Goal: Task Accomplishment & Management: Complete application form

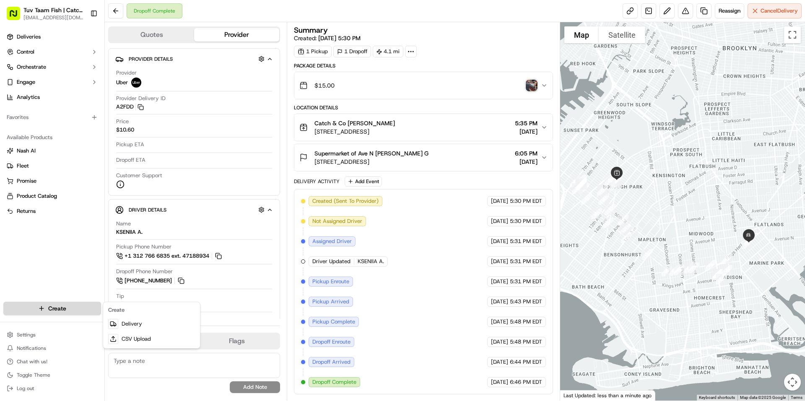
click at [72, 309] on html "Tuv Taam Fish | Catch & Co. [EMAIL_ADDRESS][DOMAIN_NAME] Toggle Sidebar Deliver…" at bounding box center [402, 200] width 805 height 401
click at [148, 325] on link "Delivery" at bounding box center [152, 324] width 94 height 15
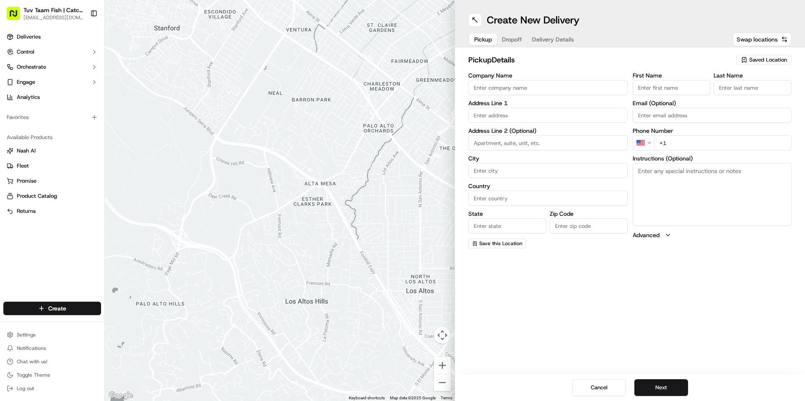
click at [779, 58] on span "Saved Location" at bounding box center [768, 60] width 38 height 8
click at [713, 93] on span "Catch & Co" at bounding box center [749, 92] width 103 height 8
type input "Catch & Co"
type input "4809 New Utrecht Ave"
type input "Brooklyn"
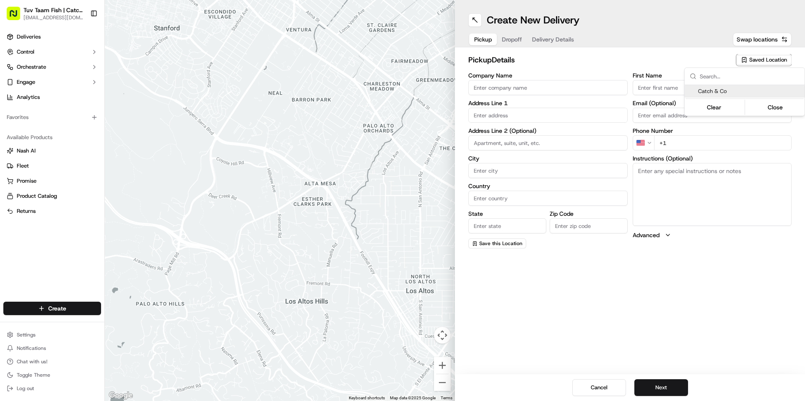
type input "US"
type input "NY"
type input "11219"
type input "Shloime"
type input "Brachfeld"
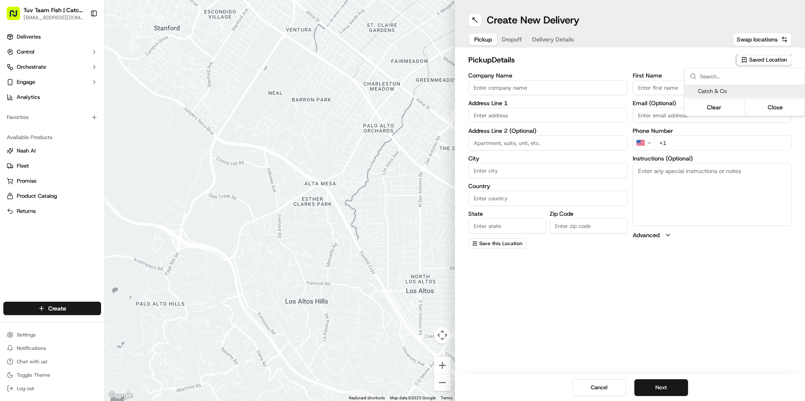
type input "[EMAIL_ADDRESS][DOMAIN_NAME]"
type input "+1 347 452 6595"
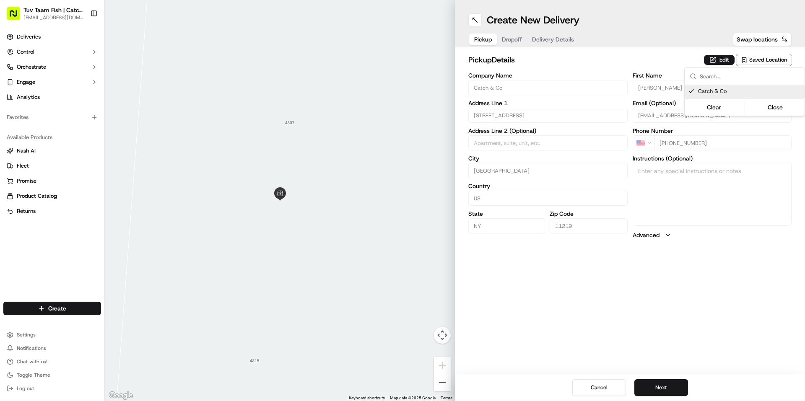
click at [693, 296] on html "Tuv Taam Fish | Catch & Co. orders@tuvtaamfish.com Toggle Sidebar Deliveries Co…" at bounding box center [402, 200] width 805 height 401
click at [649, 383] on button "Next" at bounding box center [661, 387] width 54 height 17
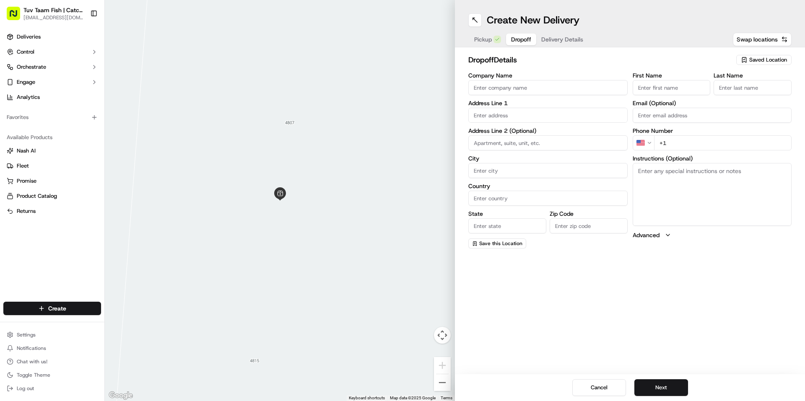
click at [753, 62] on span "Saved Location" at bounding box center [768, 60] width 38 height 8
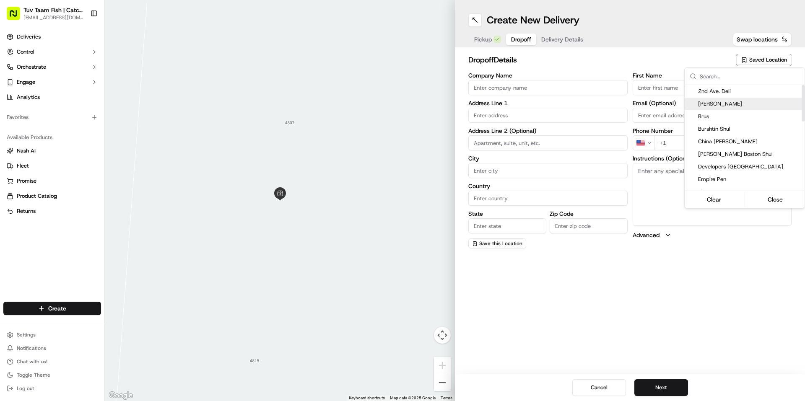
click at [723, 106] on span "[PERSON_NAME]" at bounding box center [749, 104] width 103 height 8
type input "[PERSON_NAME]"
type input "2899 Nostrand Ave"
type input "Brooklyn"
type input "US"
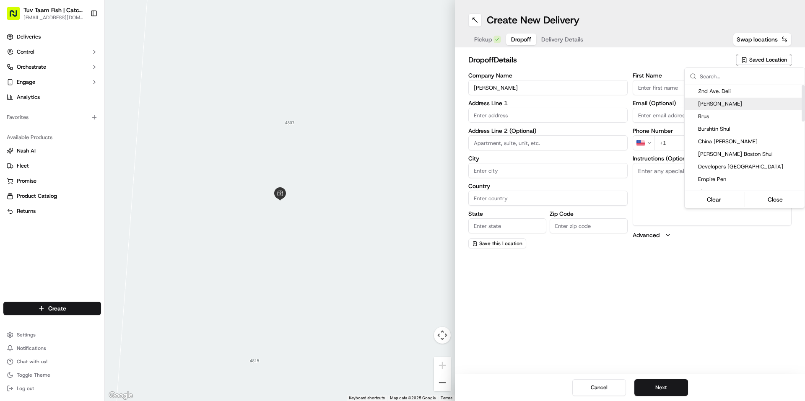
type input "NY"
type input "11229"
type input "[PERSON_NAME]"
type input "Y"
type input "+1 929 289 1181"
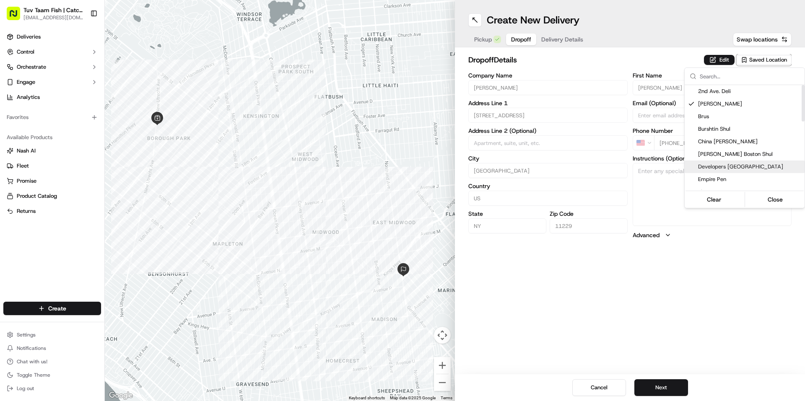
click at [706, 295] on html "Tuv Taam Fish | Catch & Co. orders@tuvtaamfish.com Toggle Sidebar Deliveries Co…" at bounding box center [402, 200] width 805 height 401
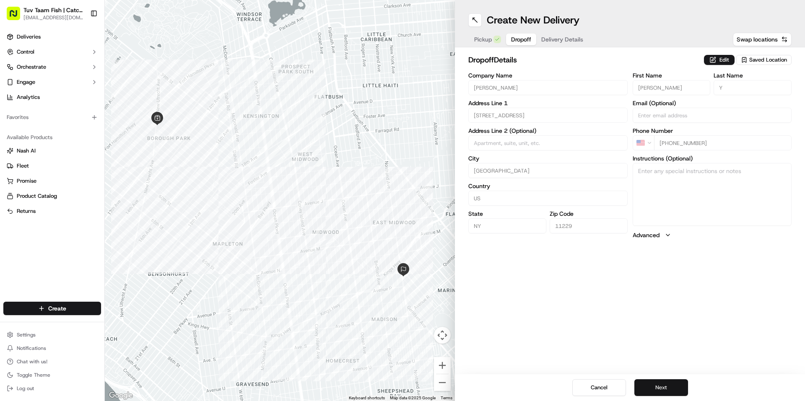
click at [664, 385] on button "Next" at bounding box center [661, 387] width 54 height 17
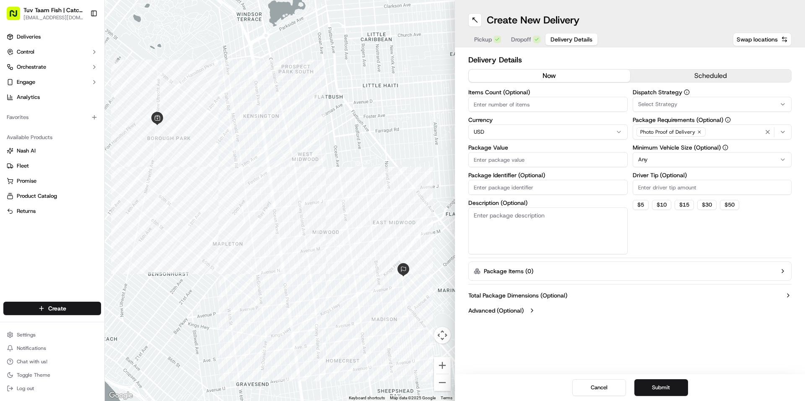
click at [555, 159] on input "Package Value" at bounding box center [547, 159] width 159 height 15
type input "19"
click at [678, 159] on html "Tuv Taam Fish | Catch & Co. orders@tuvtaamfish.com Toggle Sidebar Deliveries Co…" at bounding box center [402, 200] width 805 height 401
click at [669, 389] on button "Submit" at bounding box center [661, 387] width 54 height 17
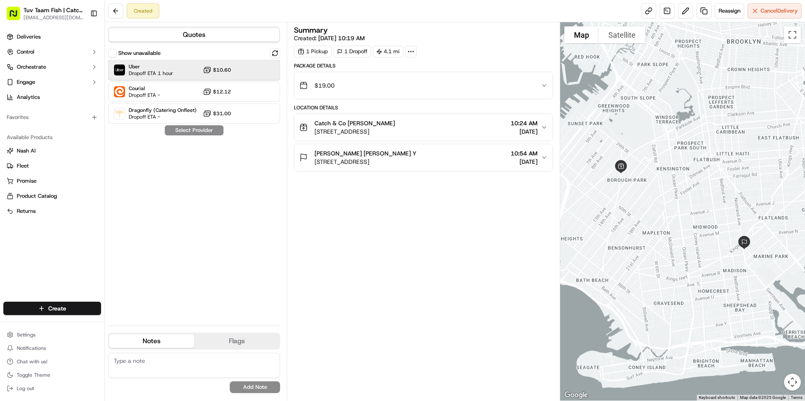
click at [160, 66] on span "Uber" at bounding box center [151, 66] width 44 height 7
click at [205, 131] on button "Assign Provider" at bounding box center [194, 130] width 60 height 10
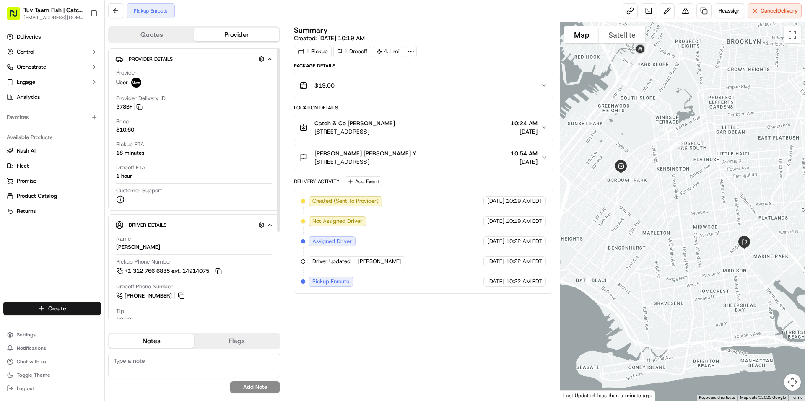
click at [278, 167] on div at bounding box center [278, 140] width 3 height 184
drag, startPoint x: 249, startPoint y: 151, endPoint x: 248, endPoint y: 168, distance: 17.6
click at [248, 168] on div "Provider Uber Provider Delivery ID 278BF Copy del_JSKCBSBIS2yIUDpjuGJ4vw 278BF …" at bounding box center [194, 136] width 158 height 141
click at [52, 305] on html "Tuv Taam Fish | Catch & Co. orders@tuvtaamfish.com Toggle Sidebar Deliveries Co…" at bounding box center [402, 200] width 805 height 401
click at [134, 321] on link "Delivery" at bounding box center [152, 324] width 94 height 15
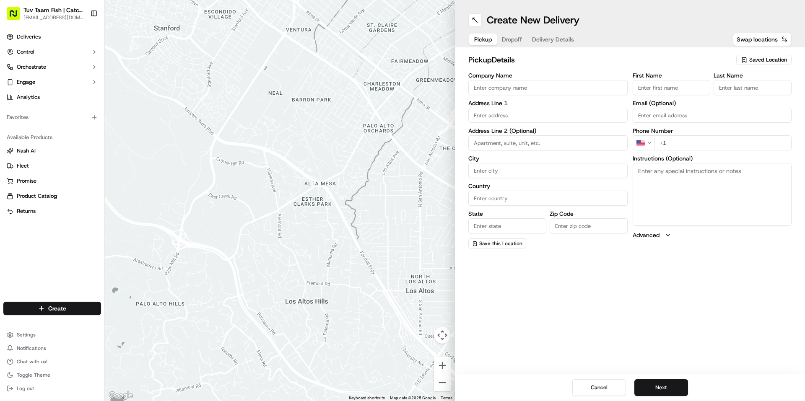
click at [754, 60] on span "Saved Location" at bounding box center [768, 60] width 38 height 8
click at [715, 92] on span "Catch & Co" at bounding box center [749, 92] width 103 height 8
type input "Catch & Co"
type input "4809 New Utrecht Ave"
type input "Brooklyn"
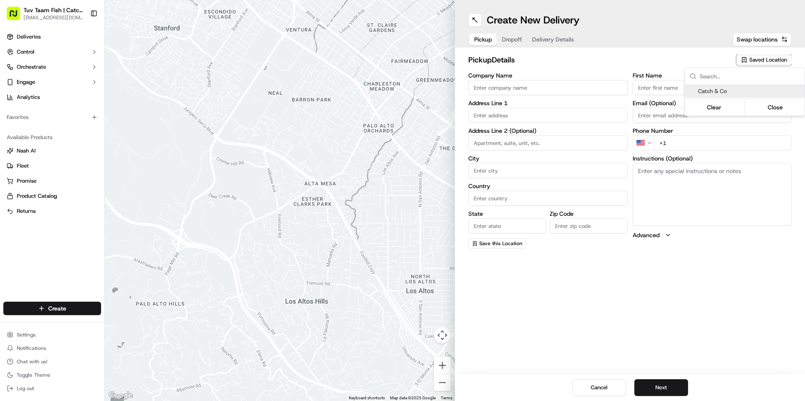
type input "US"
type input "NY"
type input "11219"
type input "Shloime"
type input "Brachfeld"
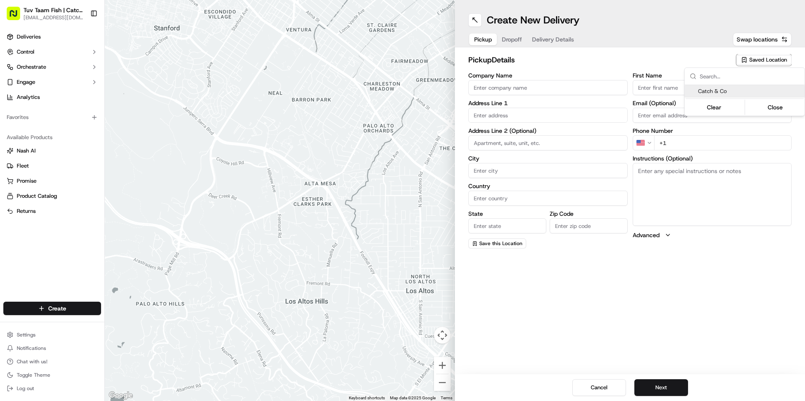
type input "[EMAIL_ADDRESS][DOMAIN_NAME]"
type input "+1 347 452 6595"
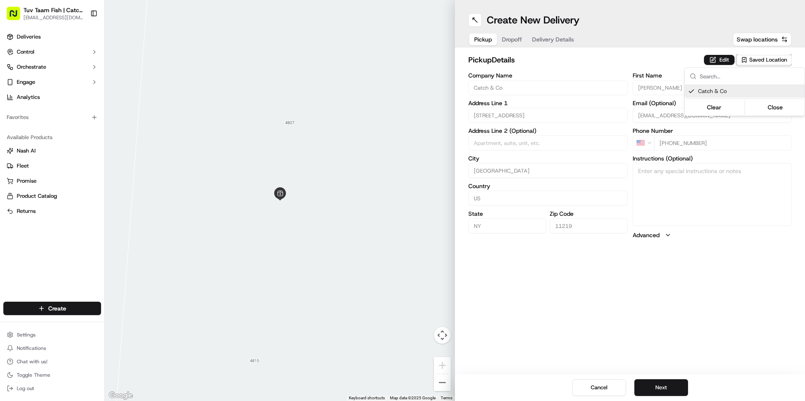
click at [677, 303] on html "Tuv Taam Fish | Catch & Co. orders@tuvtaamfish.com Toggle Sidebar Deliveries Co…" at bounding box center [402, 200] width 805 height 401
click at [669, 389] on button "Next" at bounding box center [661, 387] width 54 height 17
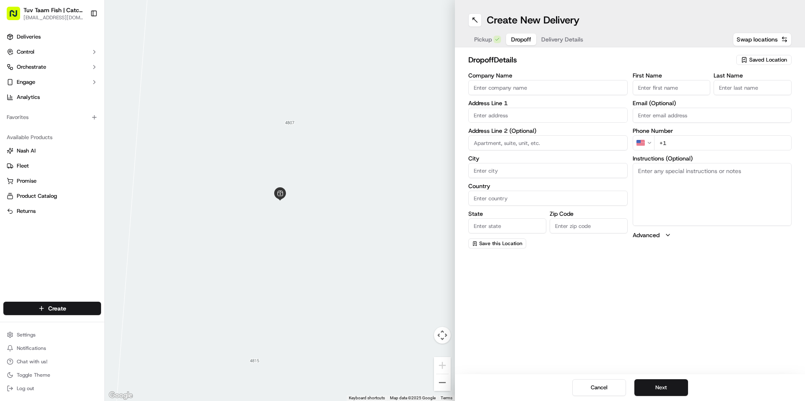
click at [759, 62] on span "Saved Location" at bounding box center [768, 60] width 38 height 8
type input "super"
click at [730, 90] on span "Supermarket of Ave N" at bounding box center [749, 92] width 103 height 8
type input "Supermarket of Ave N"
type input "3524 Flatlands Ave"
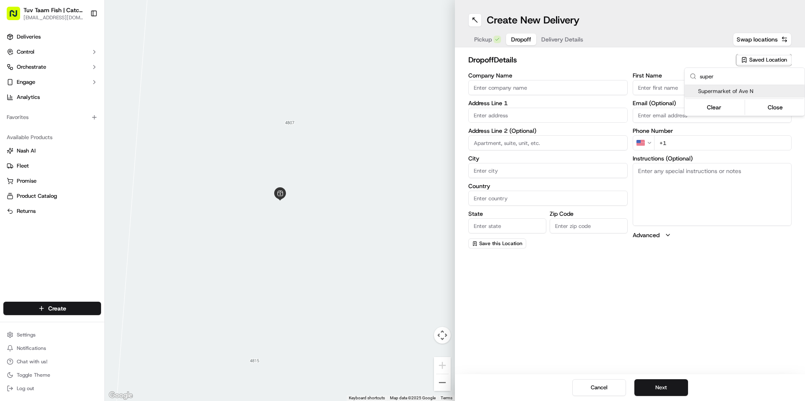
type input "Brooklyn"
type input "US"
type input "NY"
type input "11234"
type input "Mentzer"
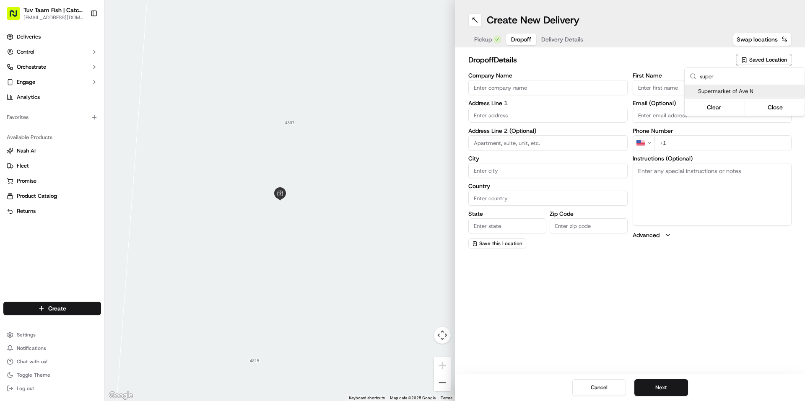
type input "G"
type input "+1 917 560 4080"
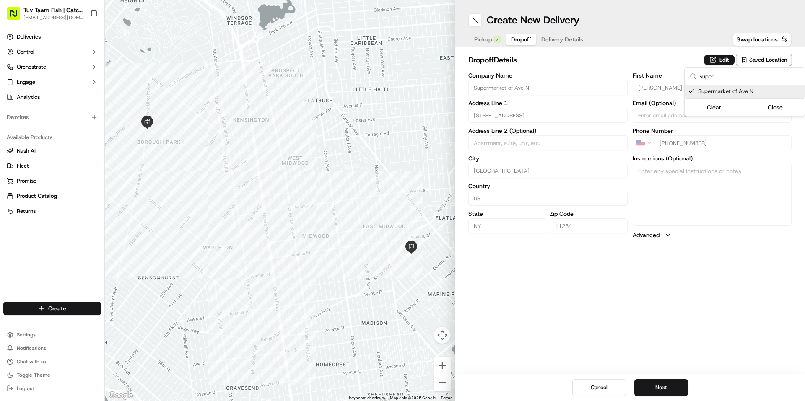
click at [691, 289] on html "Tuv Taam Fish | Catch & Co. orders@tuvtaamfish.com Toggle Sidebar Deliveries Co…" at bounding box center [402, 200] width 805 height 401
click at [655, 374] on div "Cancel Next" at bounding box center [630, 387] width 350 height 27
click at [657, 380] on button "Next" at bounding box center [661, 387] width 54 height 17
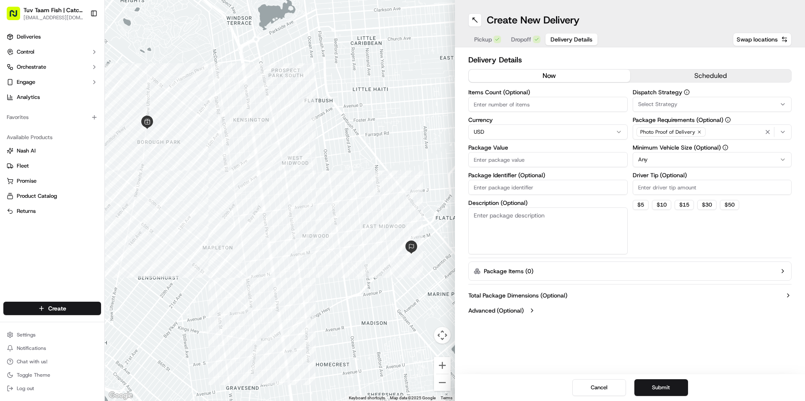
click at [518, 161] on input "Package Value" at bounding box center [547, 159] width 159 height 15
type input "15"
click at [654, 153] on html "Tuv Taam Fish | Catch & Co. orders@tuvtaamfish.com Toggle Sidebar Deliveries Co…" at bounding box center [402, 200] width 805 height 401
click at [686, 389] on button "Submit" at bounding box center [661, 387] width 54 height 17
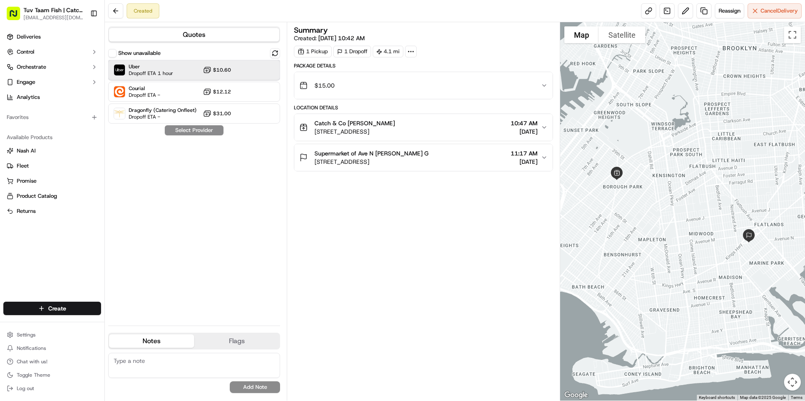
click at [153, 74] on span "Dropoff ETA 1 hour" at bounding box center [151, 73] width 44 height 7
click at [193, 131] on button "Assign Provider" at bounding box center [194, 130] width 60 height 10
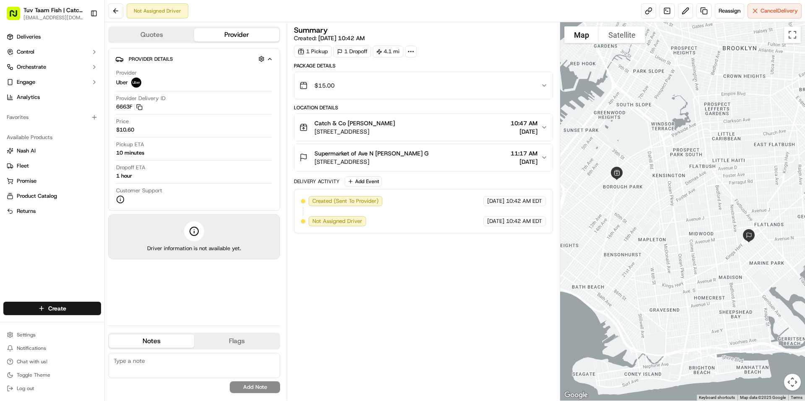
click at [488, 307] on div "Summary Created: 09/18/2025 10:42 AM 1 Pickup 1 Dropoff 4.1 mi Package Details …" at bounding box center [423, 211] width 259 height 370
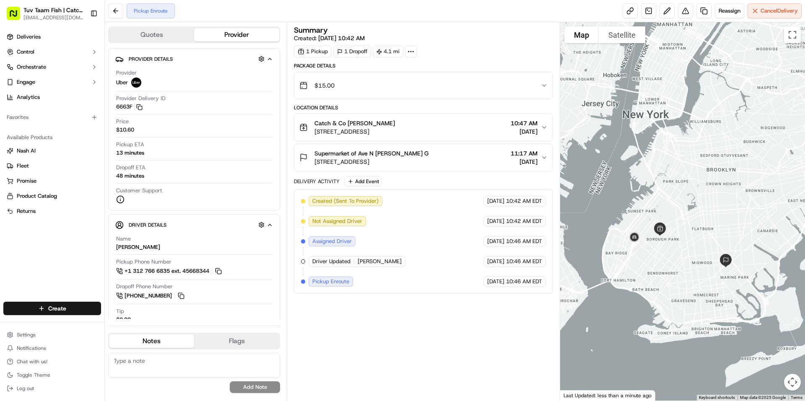
drag, startPoint x: 621, startPoint y: 223, endPoint x: 651, endPoint y: 257, distance: 45.2
click at [651, 257] on div at bounding box center [682, 211] width 245 height 379
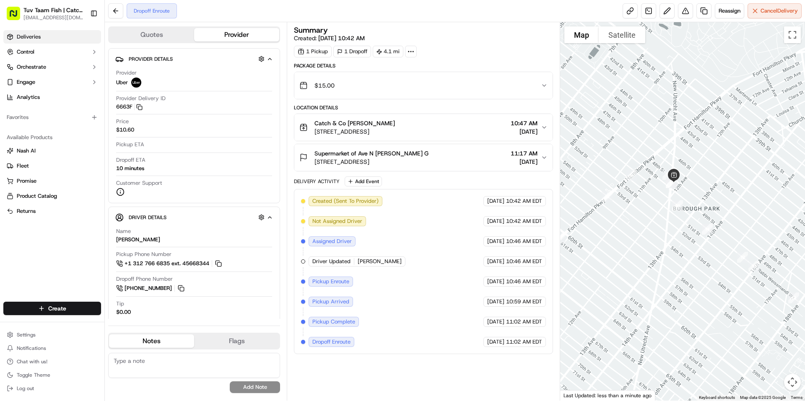
click at [68, 34] on link "Deliveries" at bounding box center [52, 36] width 98 height 13
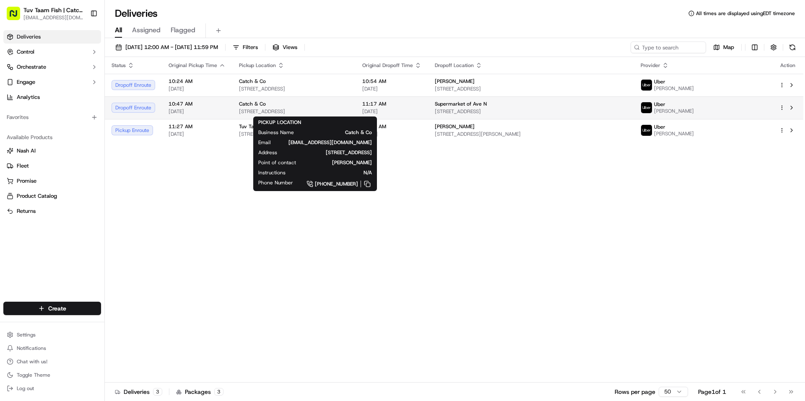
click at [349, 105] on div "Catch & Co" at bounding box center [294, 104] width 110 height 7
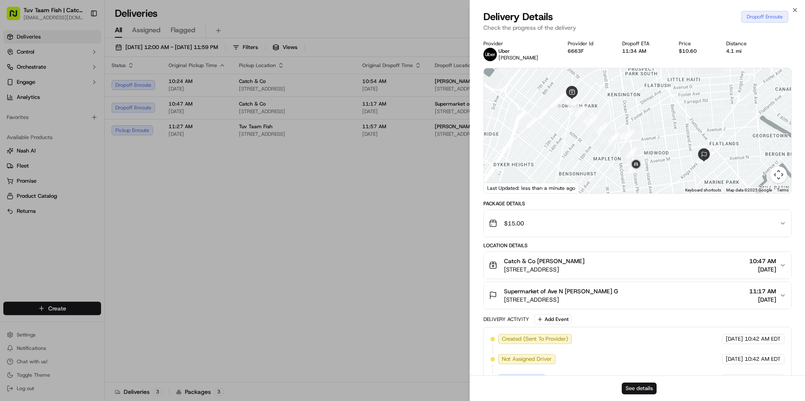
click at [635, 387] on button "See details" at bounding box center [639, 389] width 35 height 12
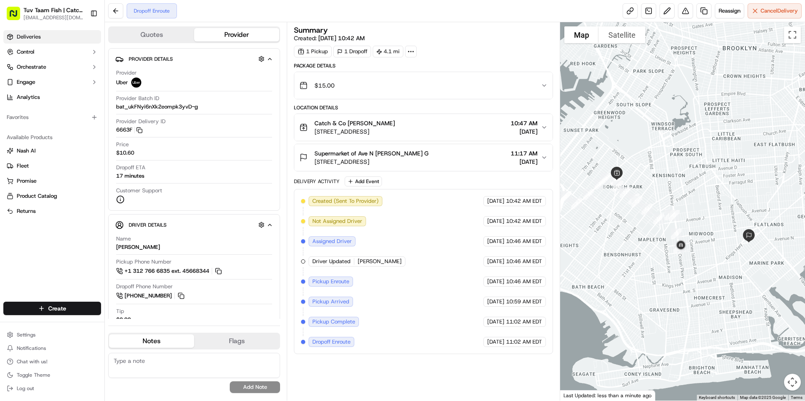
click at [72, 32] on link "Deliveries" at bounding box center [52, 36] width 98 height 13
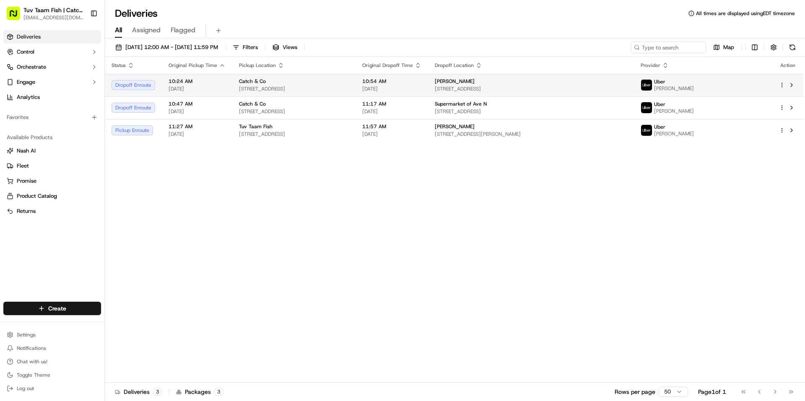
click at [214, 77] on td "10:24 AM [DATE]" at bounding box center [197, 85] width 70 height 23
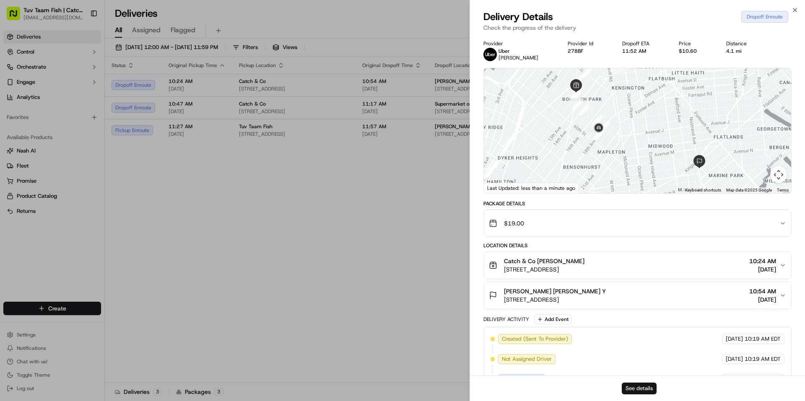
click at [644, 387] on button "See details" at bounding box center [639, 389] width 35 height 12
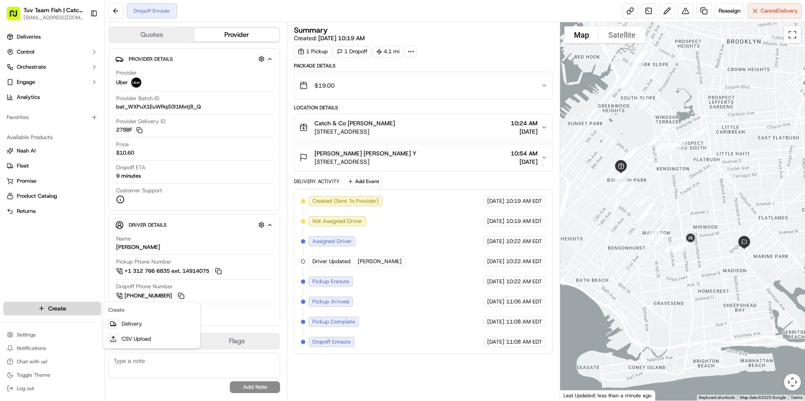
click at [60, 307] on html "Tuv Taam Fish | Catch & Co. orders@tuvtaamfish.com Toggle Sidebar Deliveries Co…" at bounding box center [402, 200] width 805 height 401
click at [116, 323] on icon at bounding box center [113, 324] width 7 height 7
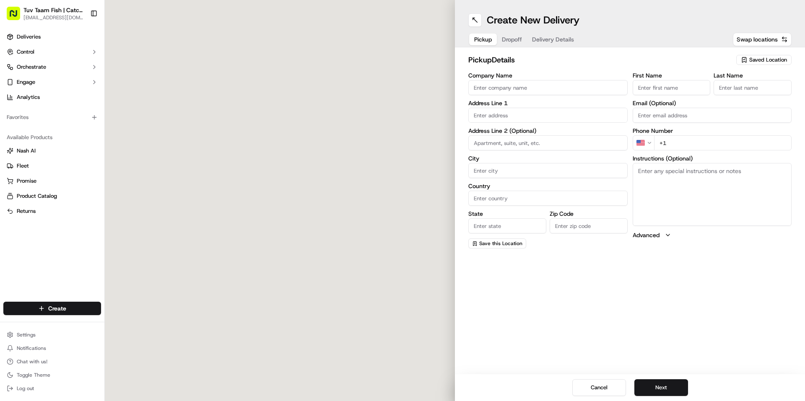
click at [772, 60] on span "Saved Location" at bounding box center [768, 60] width 38 height 8
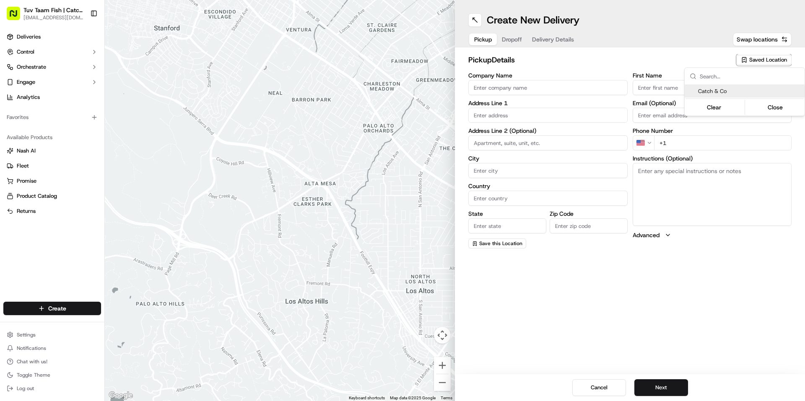
click at [726, 94] on span "Catch & Co" at bounding box center [749, 92] width 103 height 8
type input "Catch & Co"
type input "4809 New Utrecht Ave"
type input "Brooklyn"
type input "US"
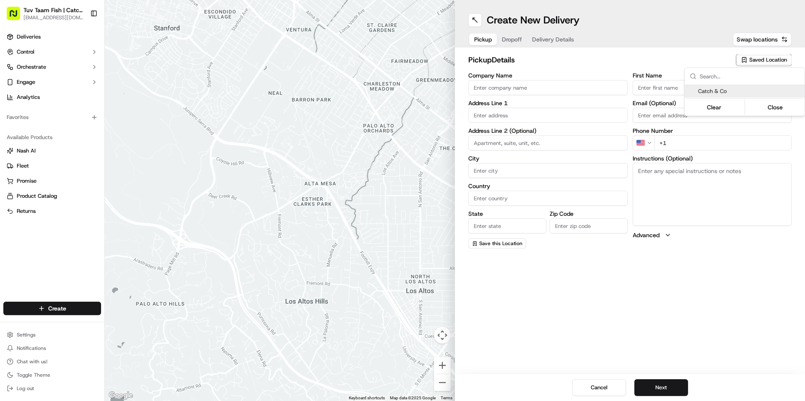
type input "NY"
type input "11219"
type input "Shloime"
type input "Brachfeld"
type input "[EMAIL_ADDRESS][DOMAIN_NAME]"
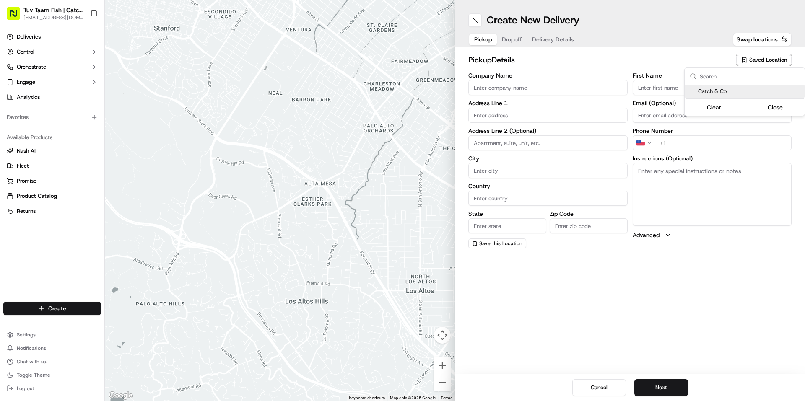
type input "+1 347 452 6595"
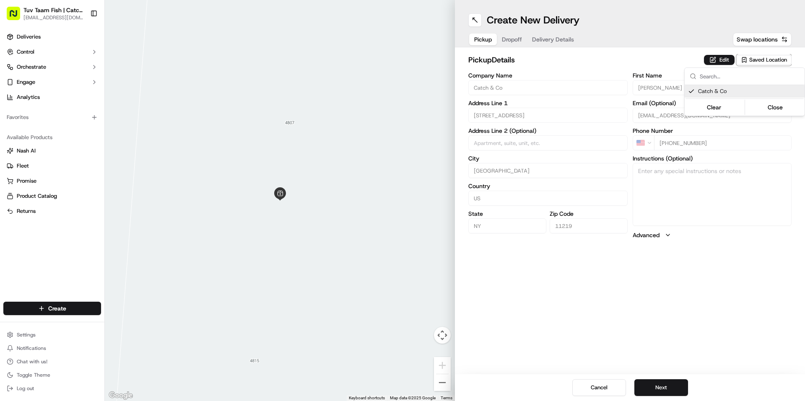
click at [679, 309] on html "Tuv Taam Fish | Catch & Co. orders@tuvtaamfish.com Toggle Sidebar Deliveries Co…" at bounding box center [402, 200] width 805 height 401
click at [675, 384] on button "Next" at bounding box center [661, 387] width 54 height 17
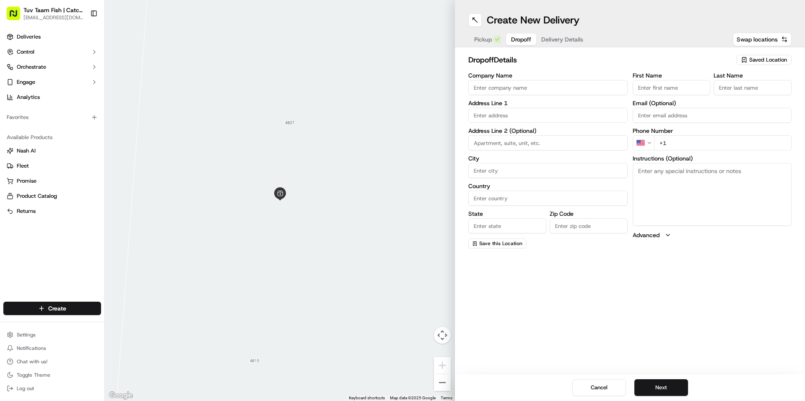
click at [762, 58] on span "Saved Location" at bounding box center [768, 60] width 38 height 8
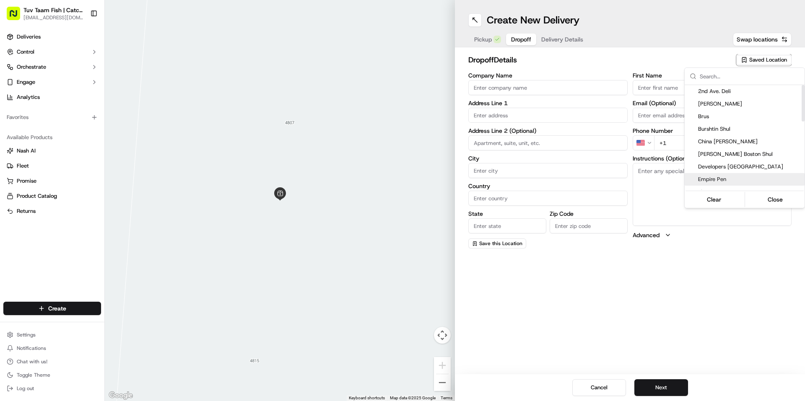
click at [708, 174] on div "Empire Pen" at bounding box center [745, 179] width 120 height 13
type input "Empire Pen"
type input "5620 1st Ave"
type input "Brooklyn"
type input "US"
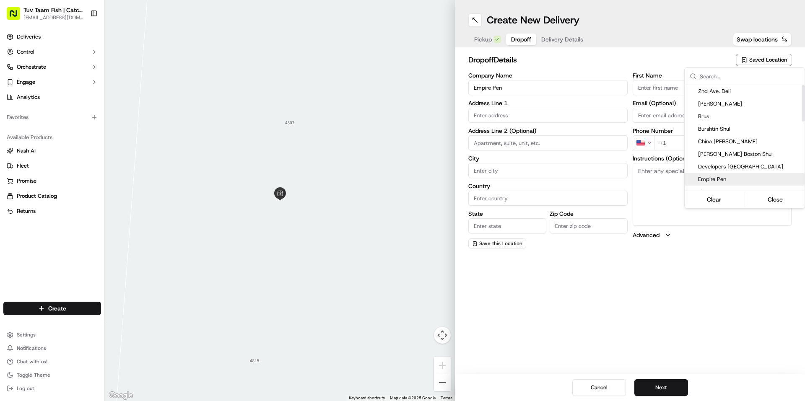
type input "NY"
type input "11220"
type input "Pinchus"
type input "Freidman"
type input "+1 718 567 8260"
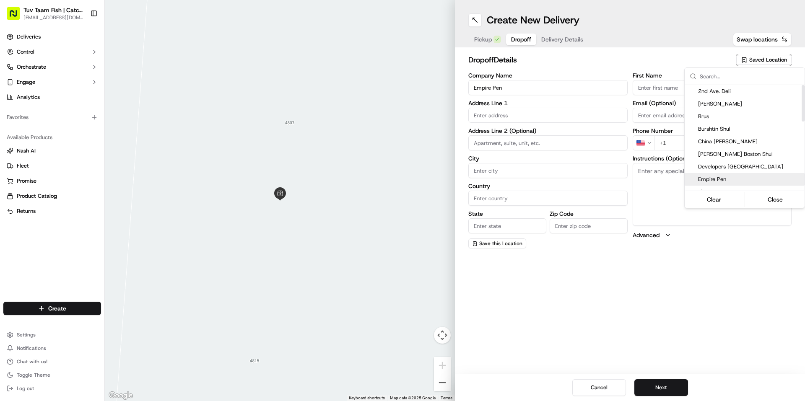
type textarea "Bring inside, upstairs to office"
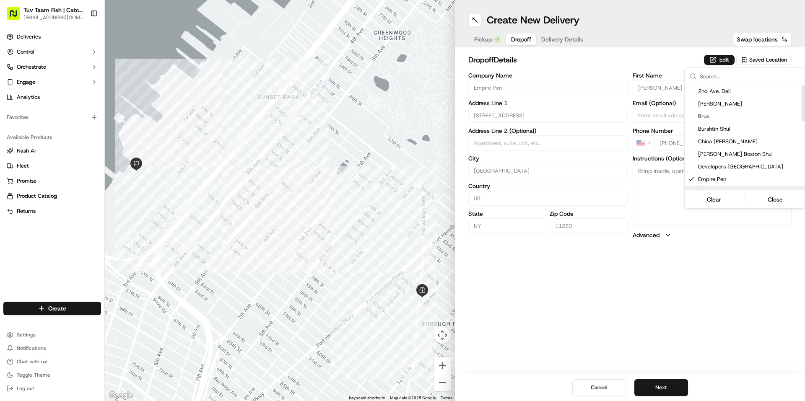
click at [689, 281] on html "Tuv Taam Fish | Catch & Co. orders@tuvtaamfish.com Toggle Sidebar Deliveries Co…" at bounding box center [402, 200] width 805 height 401
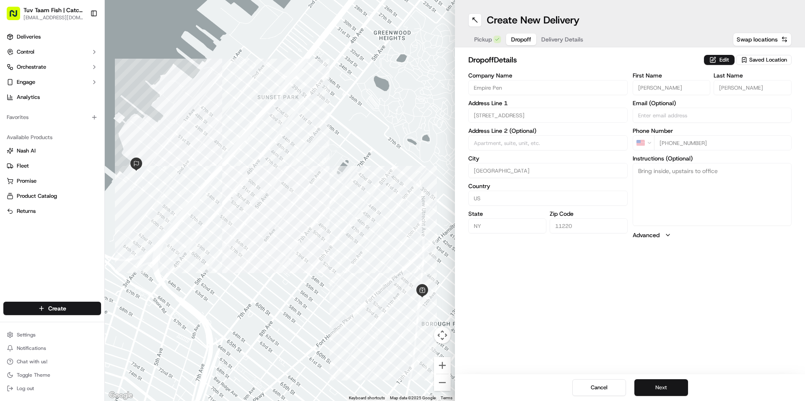
click at [665, 386] on button "Next" at bounding box center [661, 387] width 54 height 17
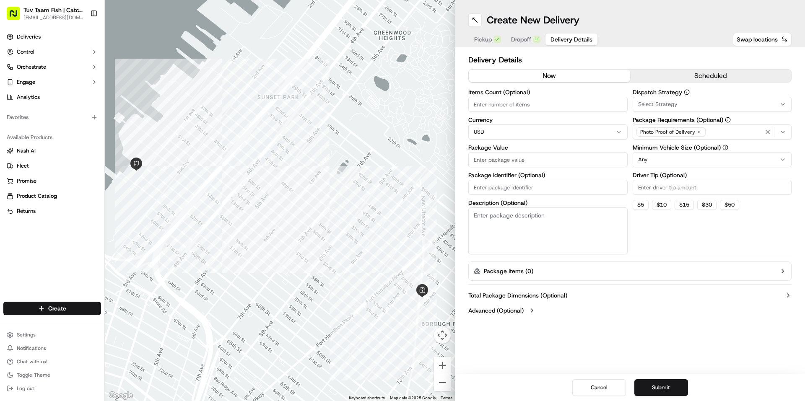
click at [559, 164] on input "Package Value" at bounding box center [547, 159] width 159 height 15
type input "19"
click at [655, 160] on html "Tuv Taam Fish | Catch & Co. orders@tuvtaamfish.com Toggle Sidebar Deliveries Co…" at bounding box center [402, 200] width 805 height 401
click at [661, 385] on button "Submit" at bounding box center [661, 387] width 54 height 17
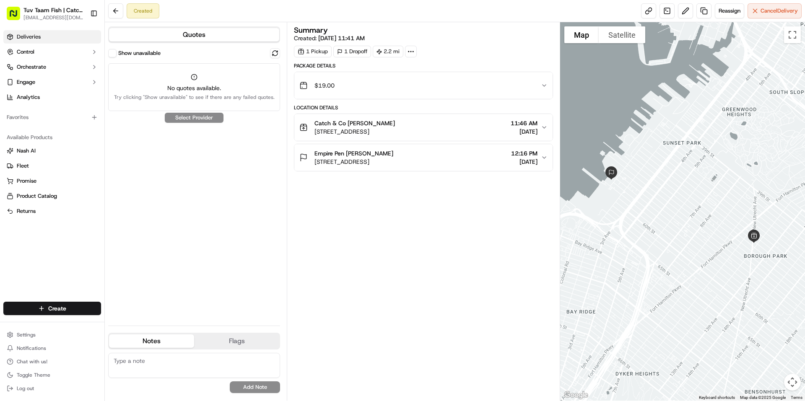
click at [18, 34] on span "Deliveries" at bounding box center [29, 37] width 24 height 8
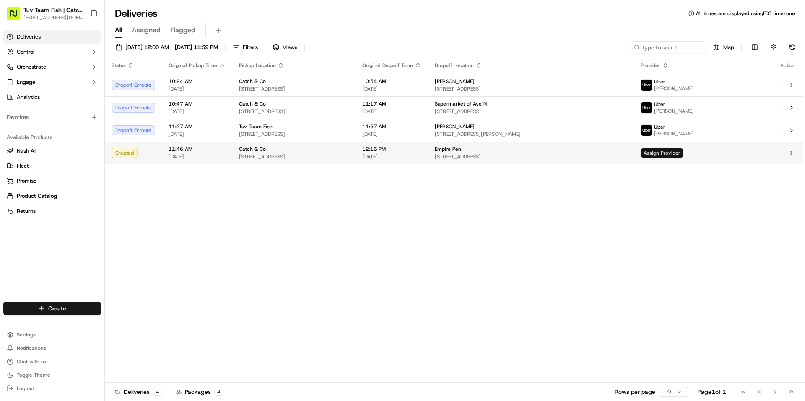
click at [684, 151] on span "Assign Provider" at bounding box center [662, 152] width 43 height 9
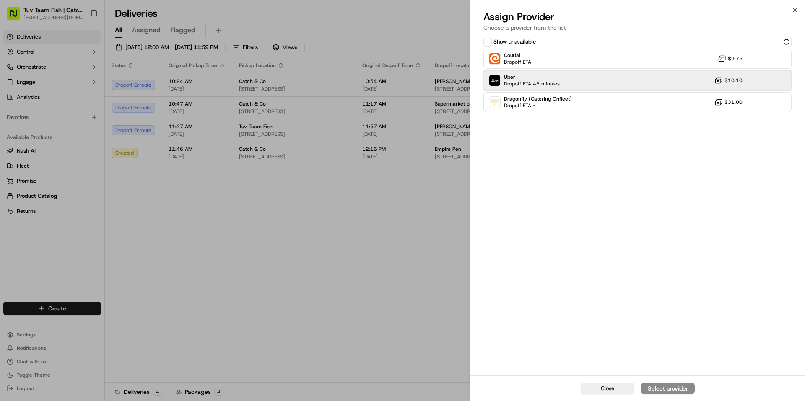
click at [599, 86] on div "Uber Dropoff ETA 45 minutes $10.10" at bounding box center [637, 80] width 308 height 20
click at [667, 392] on div "Assign Provider" at bounding box center [667, 389] width 41 height 8
